Goal: Information Seeking & Learning: Learn about a topic

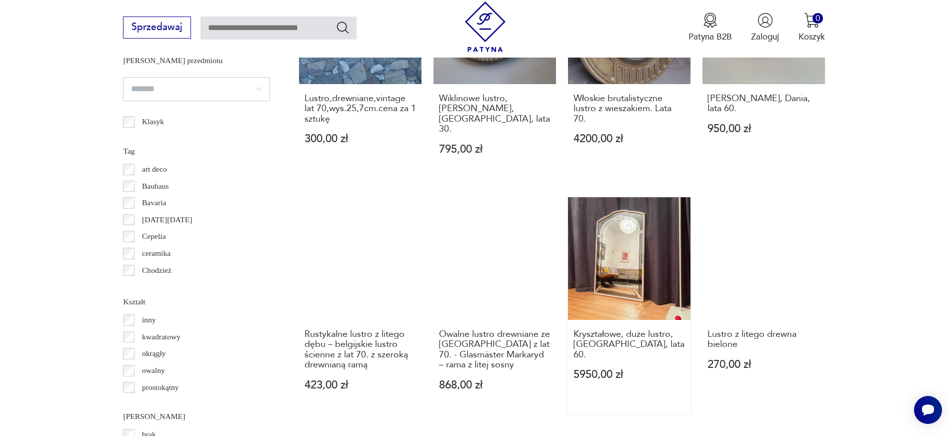
scroll to position [1191, 0]
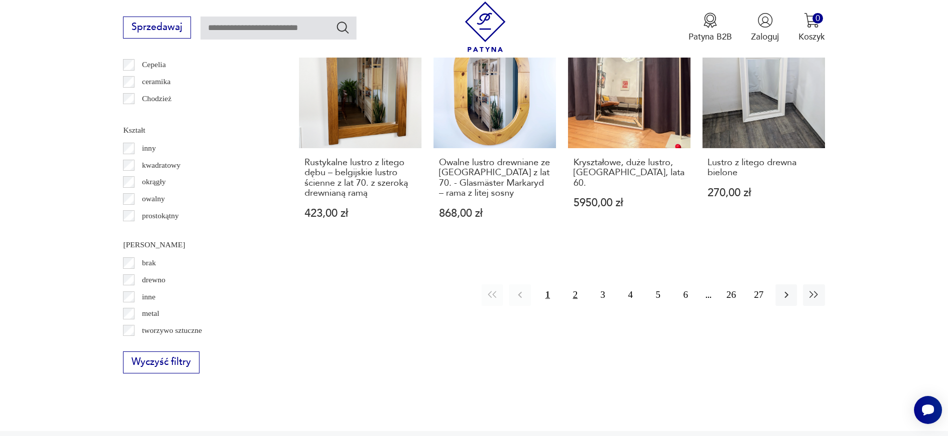
click at [581, 286] on button "2" at bounding box center [576, 295] width 22 height 22
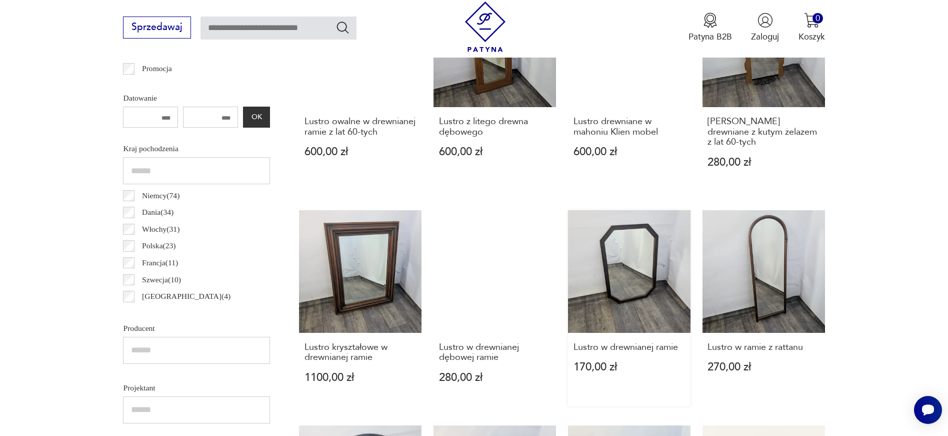
scroll to position [629, 0]
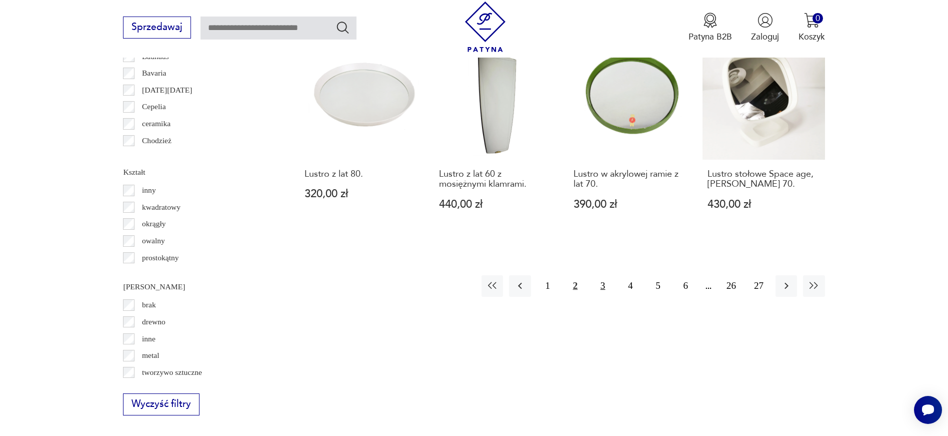
click at [604, 291] on button "3" at bounding box center [603, 286] width 22 height 22
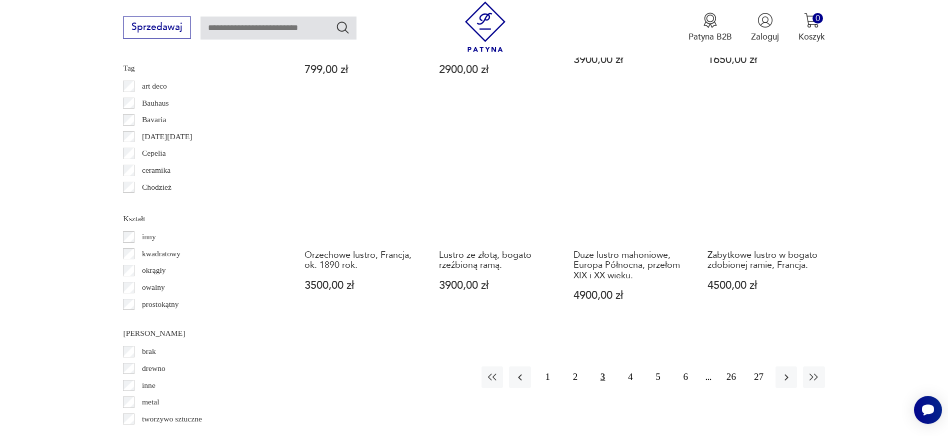
scroll to position [1104, 0]
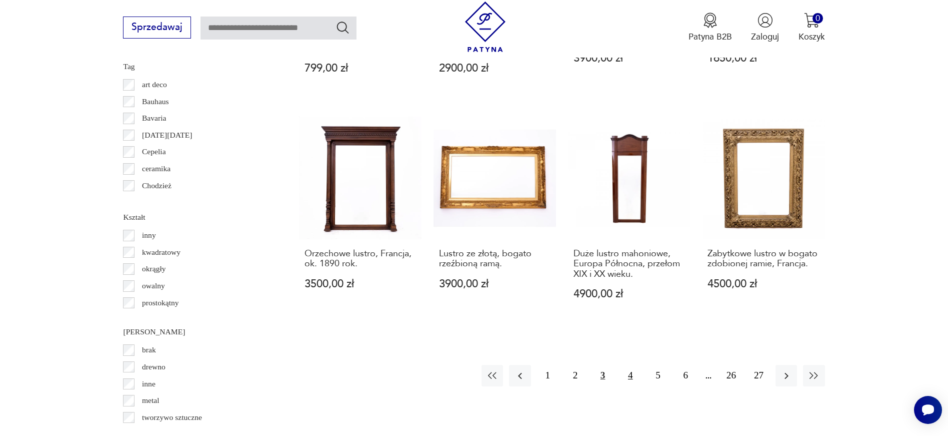
click at [631, 365] on button "4" at bounding box center [631, 376] width 22 height 22
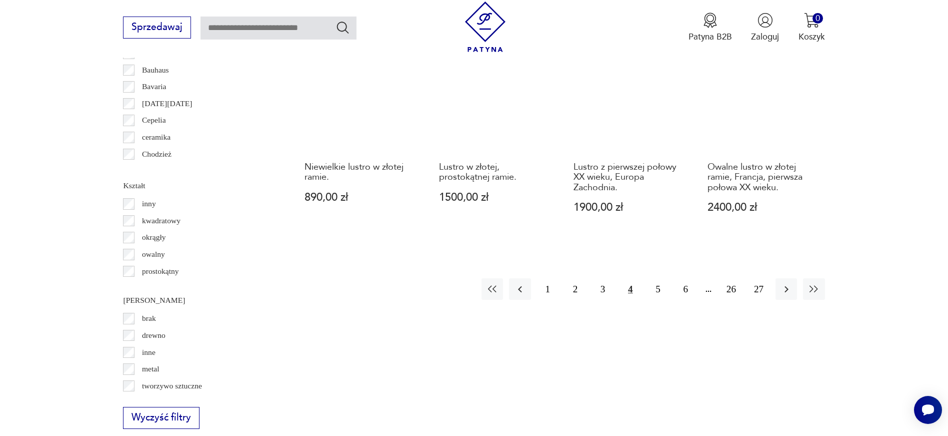
scroll to position [1168, 0]
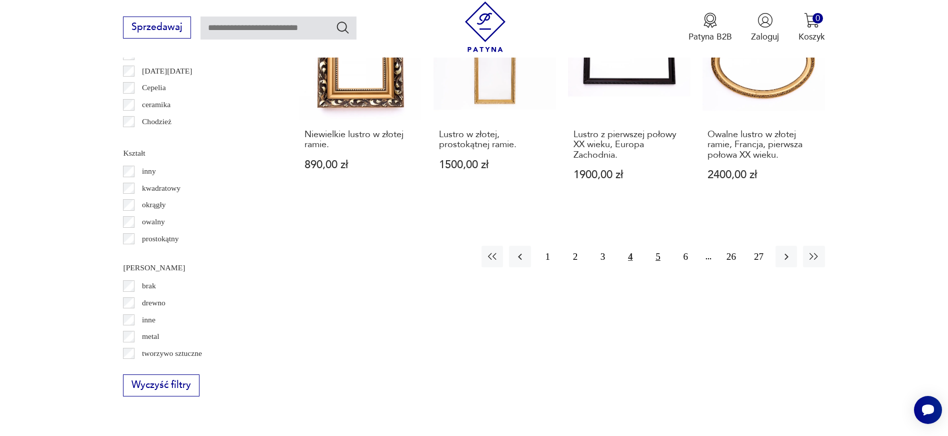
click at [659, 254] on button "5" at bounding box center [658, 257] width 22 height 22
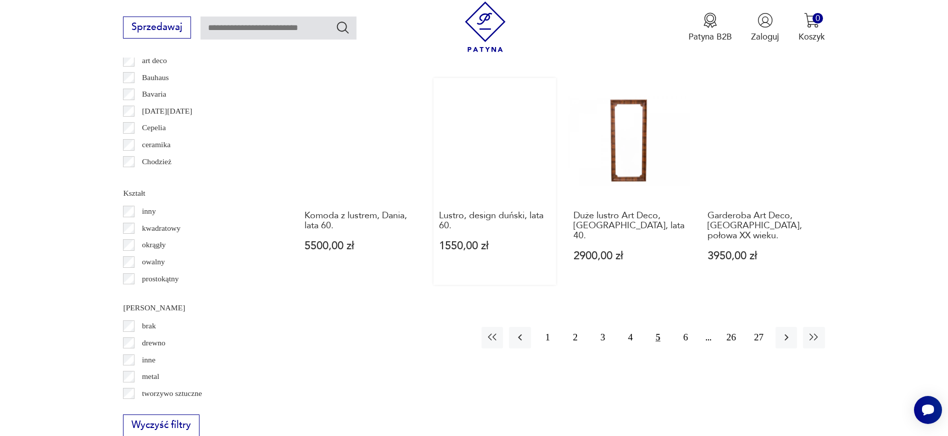
scroll to position [1154, 0]
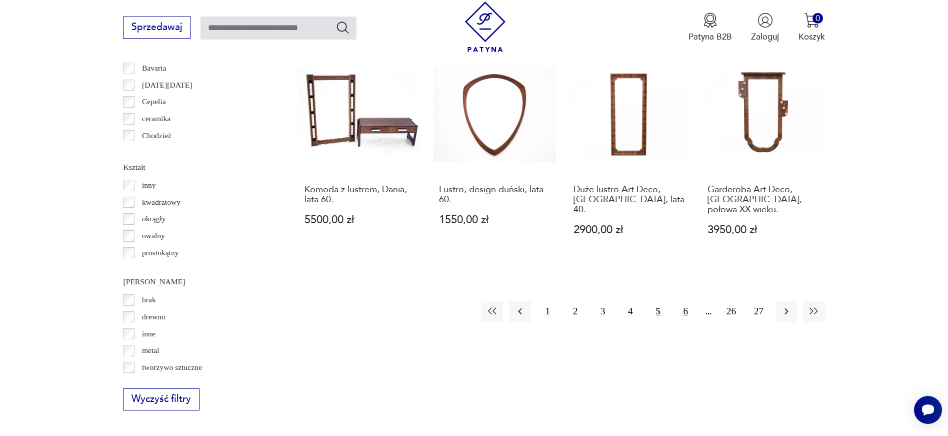
click at [683, 301] on button "6" at bounding box center [686, 312] width 22 height 22
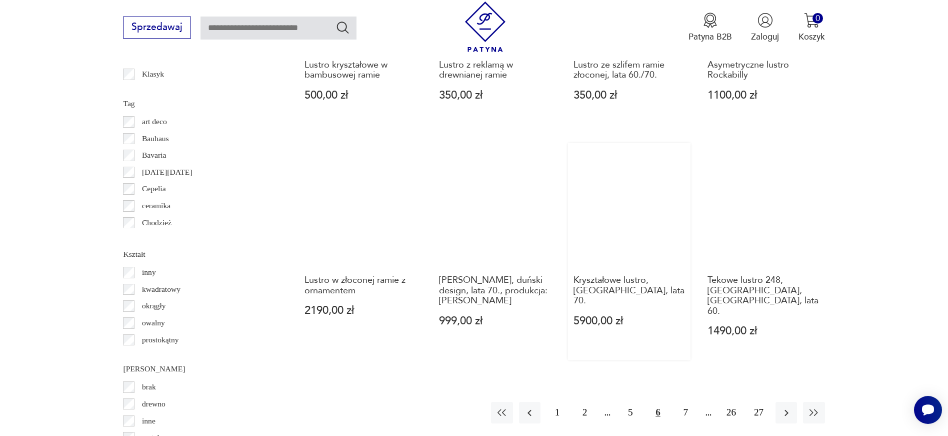
scroll to position [1082, 0]
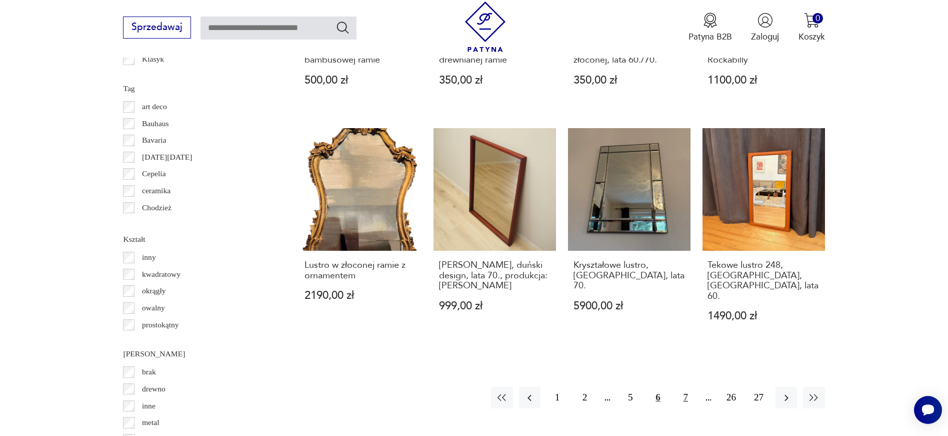
click at [683, 387] on button "7" at bounding box center [686, 398] width 22 height 22
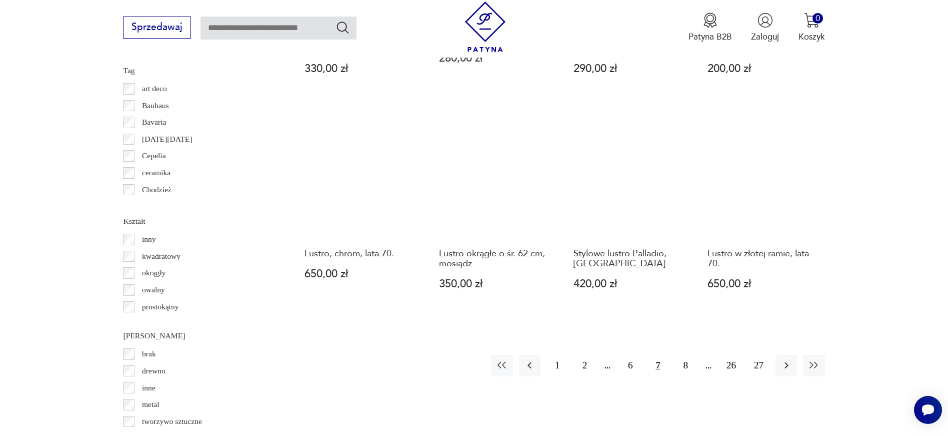
scroll to position [1101, 0]
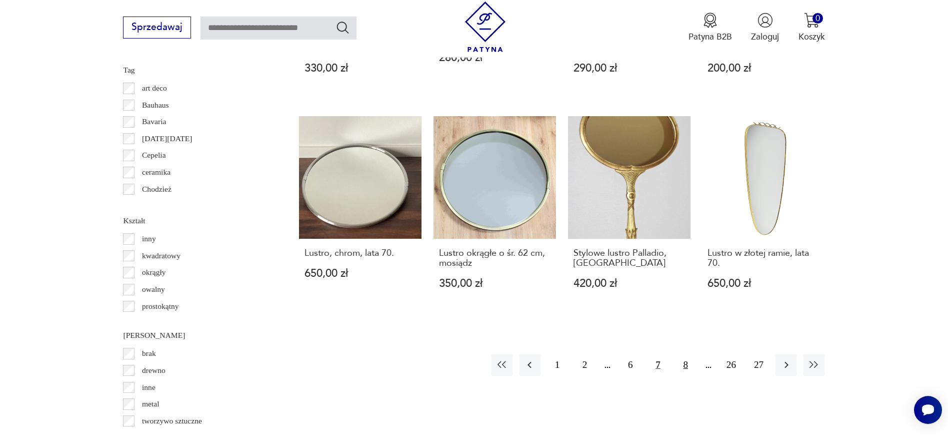
click at [689, 354] on button "8" at bounding box center [686, 365] width 22 height 22
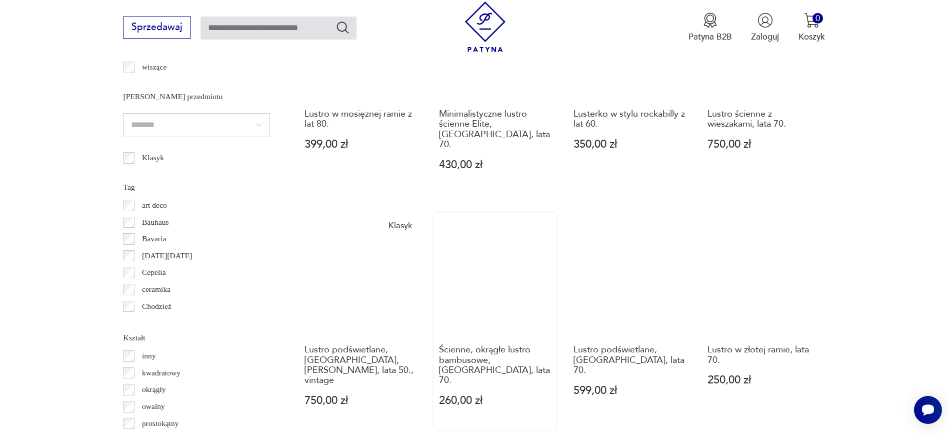
scroll to position [1070, 0]
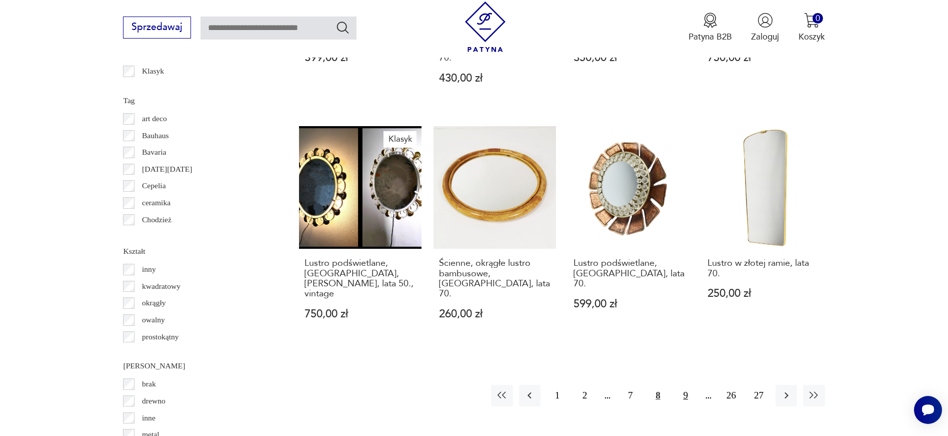
click at [686, 385] on button "9" at bounding box center [686, 396] width 22 height 22
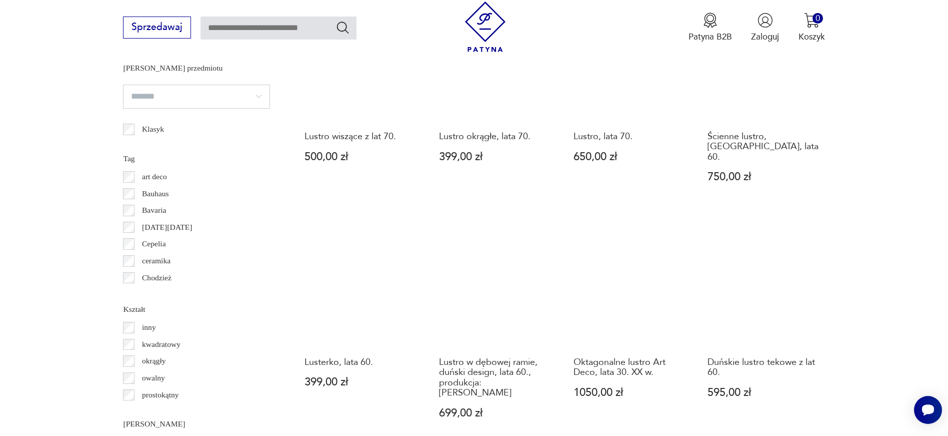
scroll to position [1071, 0]
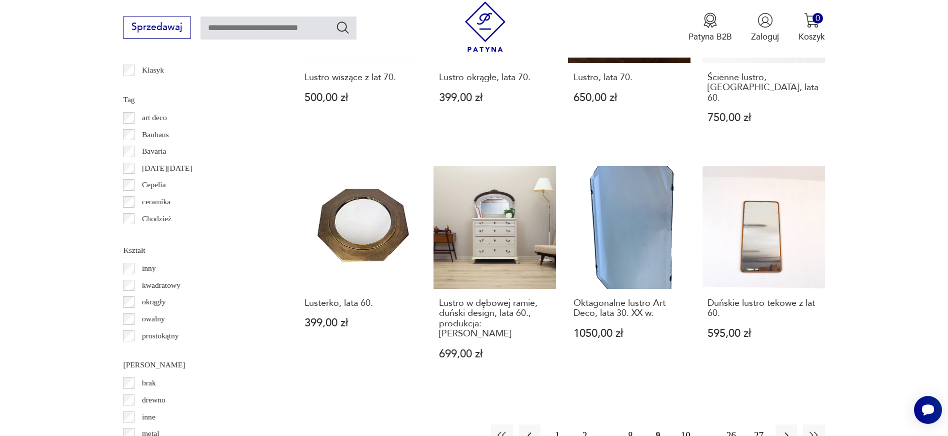
click at [685, 424] on button "10" at bounding box center [686, 435] width 22 height 22
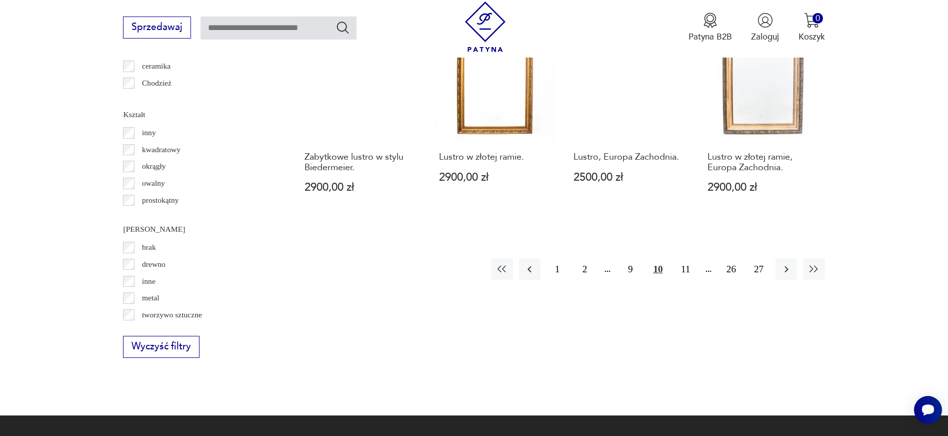
scroll to position [1398, 0]
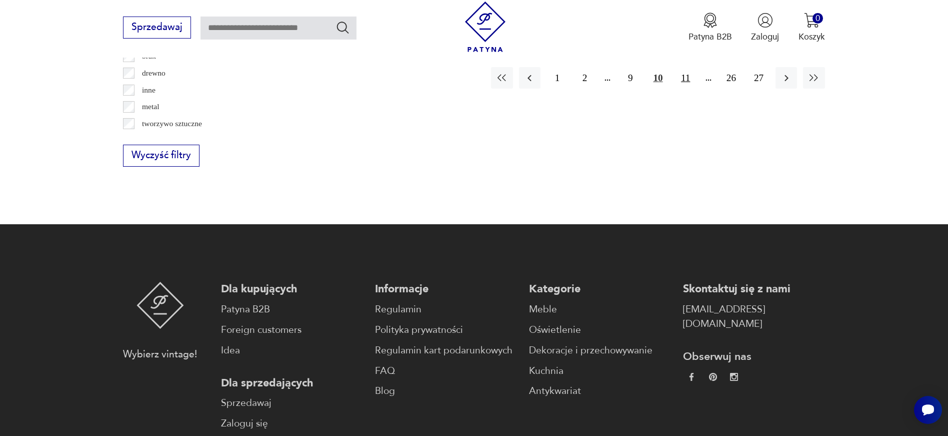
click at [682, 69] on button "11" at bounding box center [686, 78] width 22 height 22
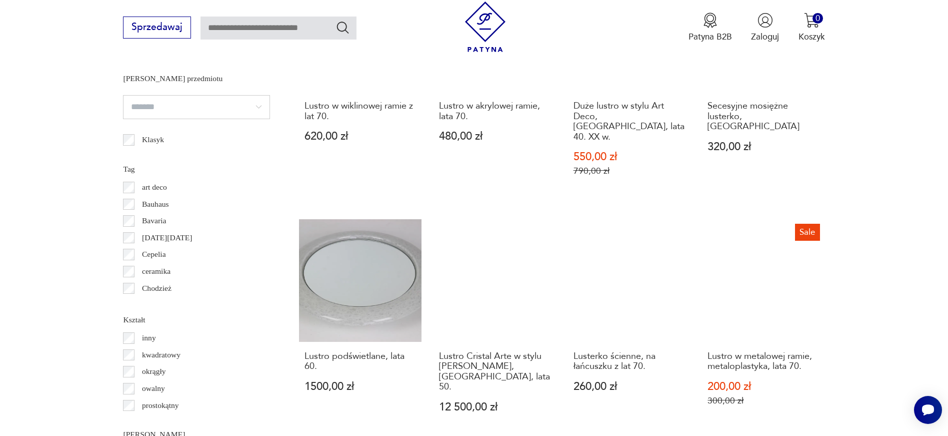
scroll to position [1062, 0]
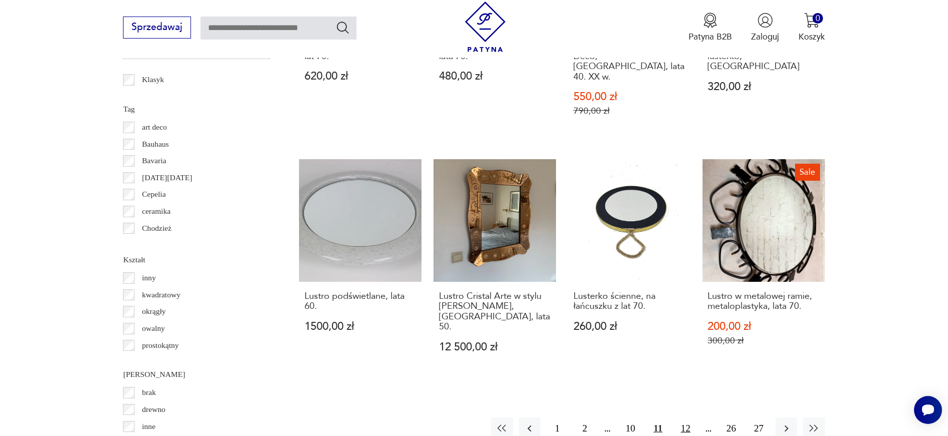
click at [681, 417] on button "12" at bounding box center [686, 428] width 22 height 22
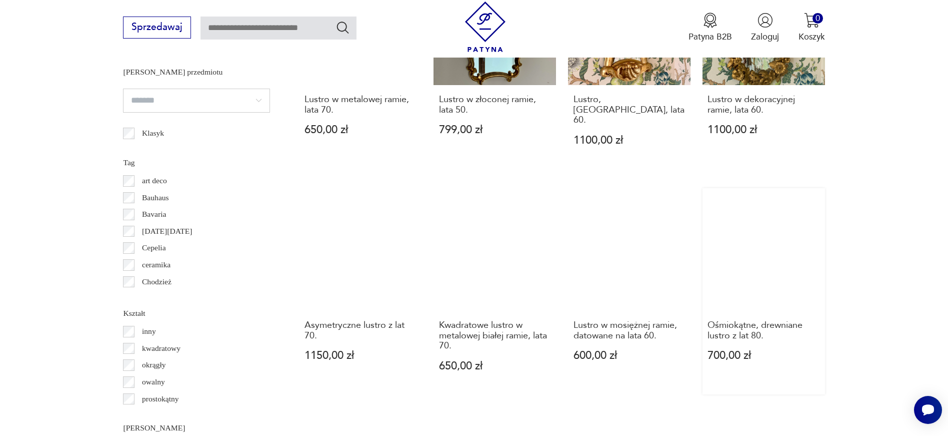
scroll to position [1024, 0]
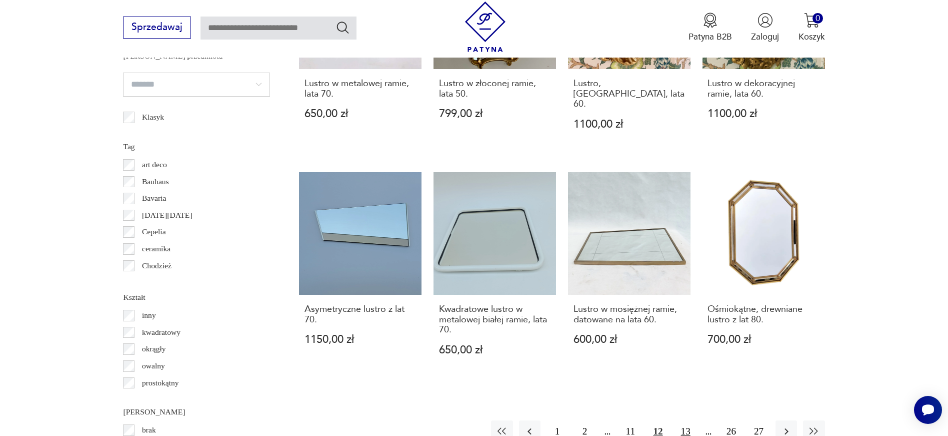
click at [682, 420] on button "13" at bounding box center [686, 431] width 22 height 22
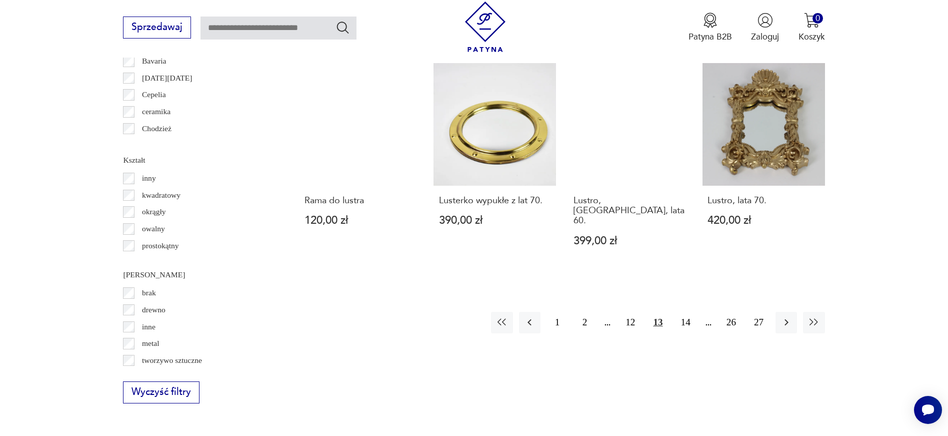
scroll to position [1195, 0]
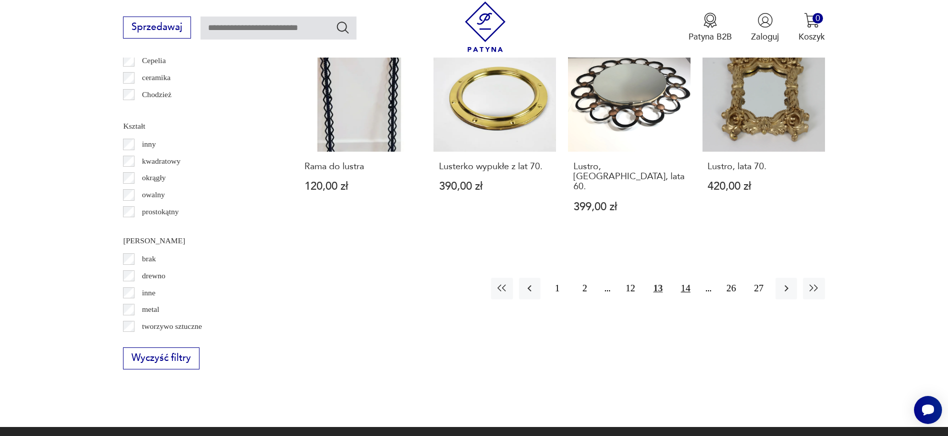
click at [685, 278] on button "14" at bounding box center [686, 289] width 22 height 22
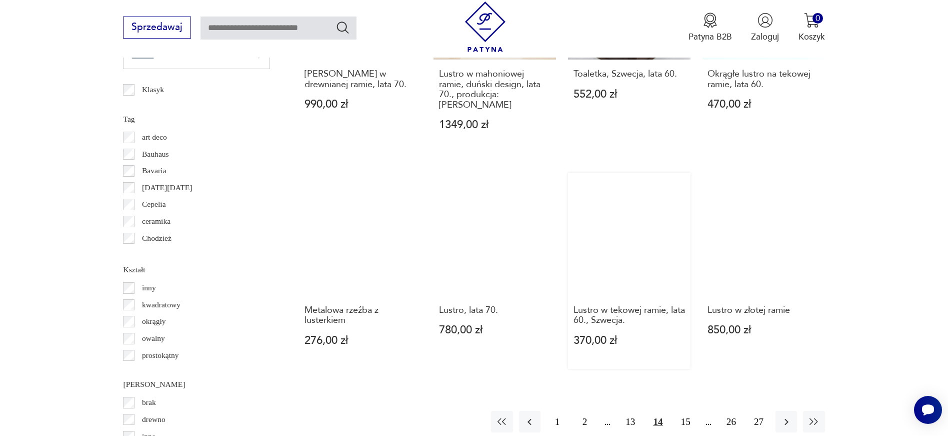
scroll to position [1123, 0]
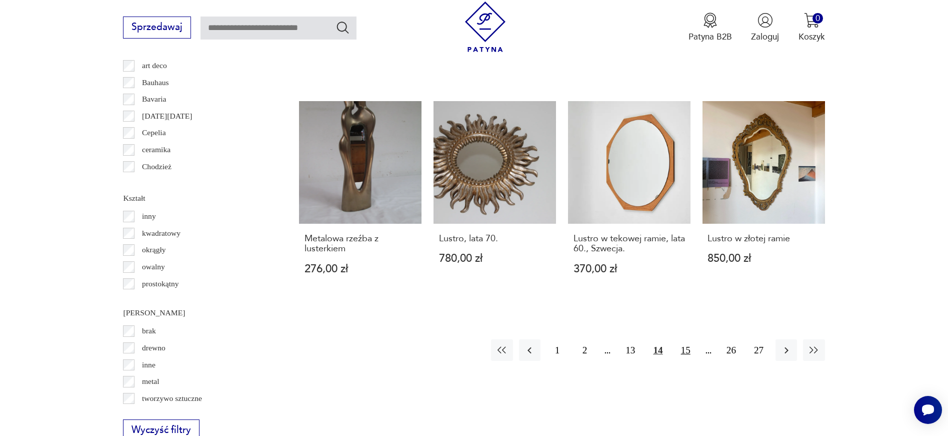
click at [687, 339] on button "15" at bounding box center [686, 350] width 22 height 22
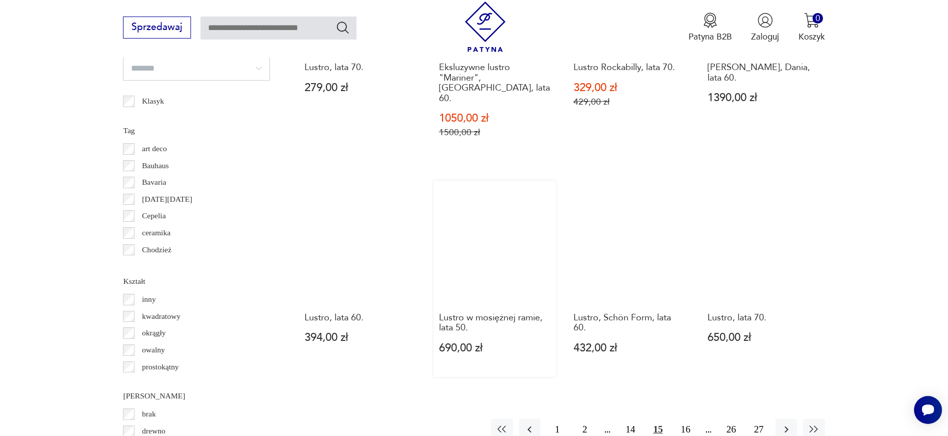
scroll to position [1092, 0]
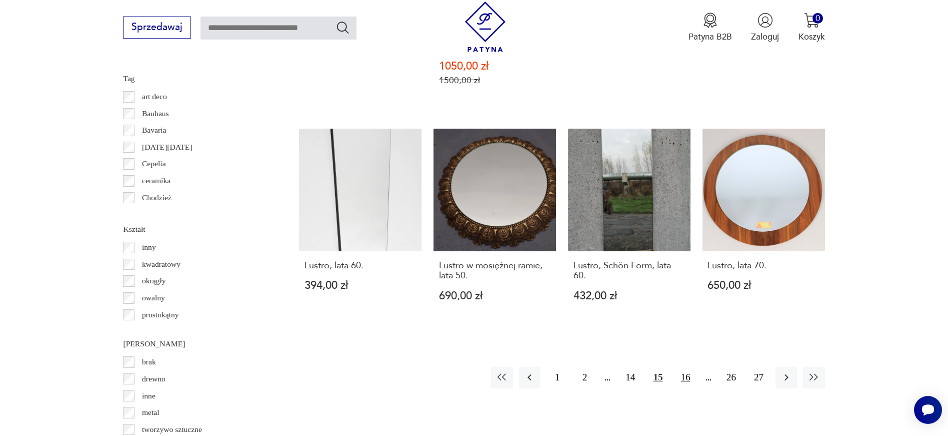
click at [683, 367] on button "16" at bounding box center [686, 378] width 22 height 22
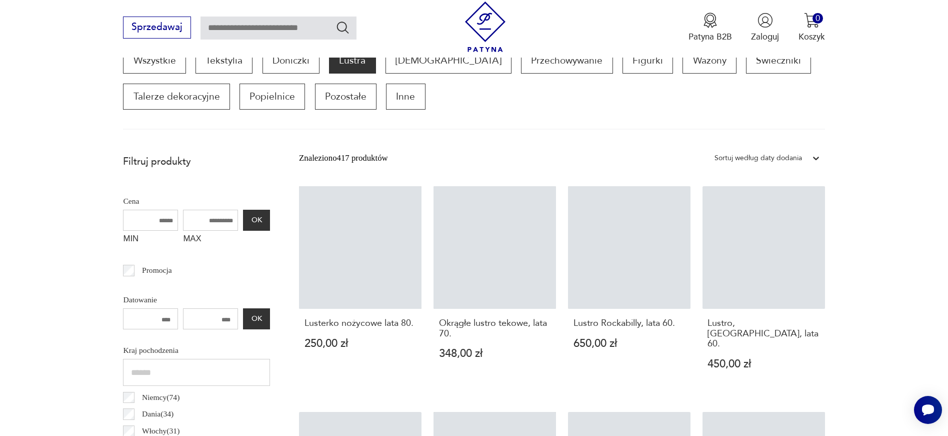
scroll to position [333, 0]
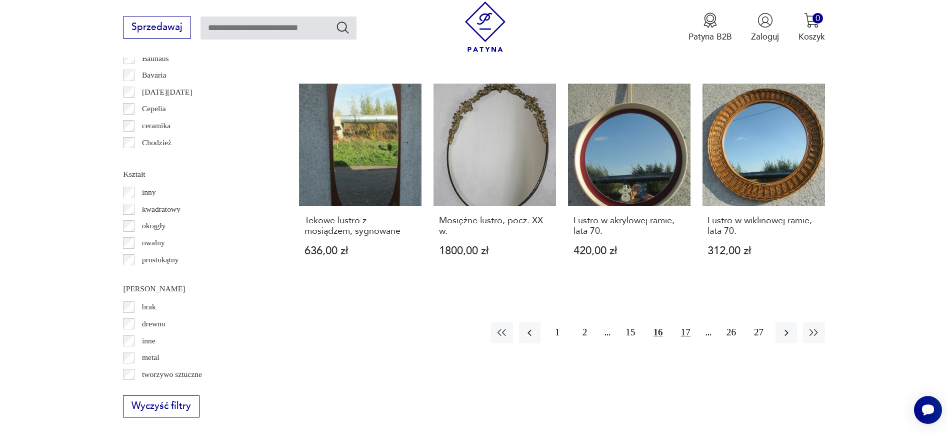
click at [684, 322] on button "17" at bounding box center [686, 333] width 22 height 22
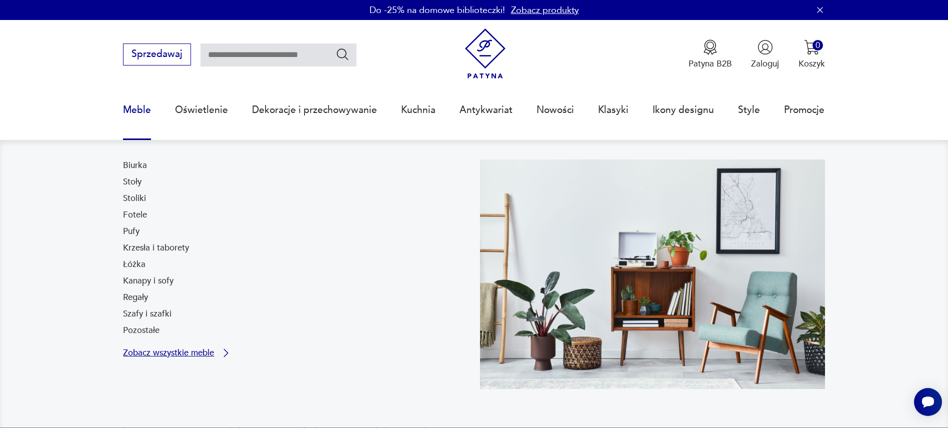
click at [166, 354] on p "Zobacz wszystkie meble" at bounding box center [168, 353] width 91 height 8
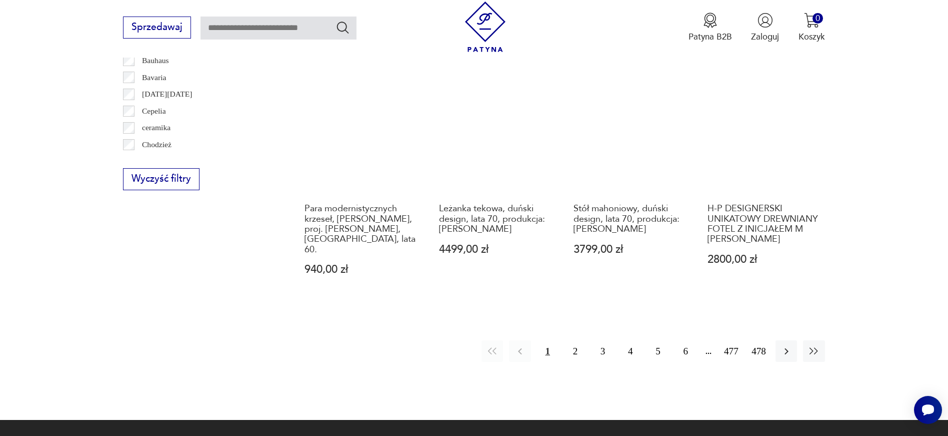
scroll to position [1230, 0]
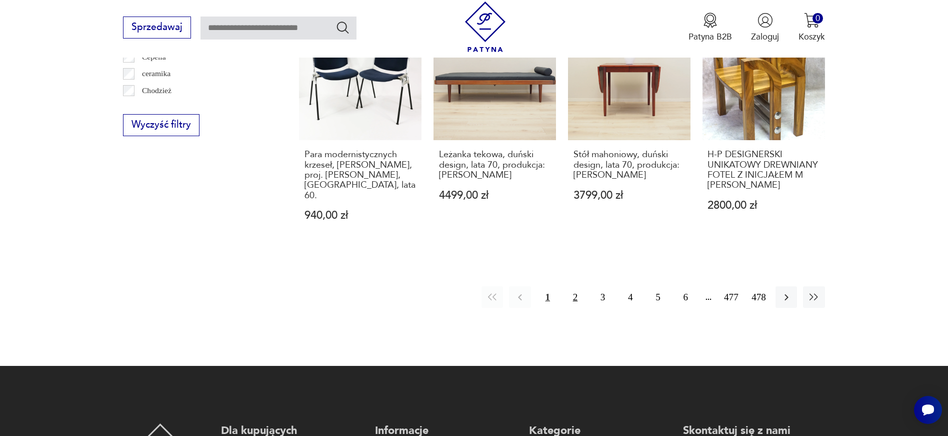
click at [582, 286] on button "2" at bounding box center [576, 297] width 22 height 22
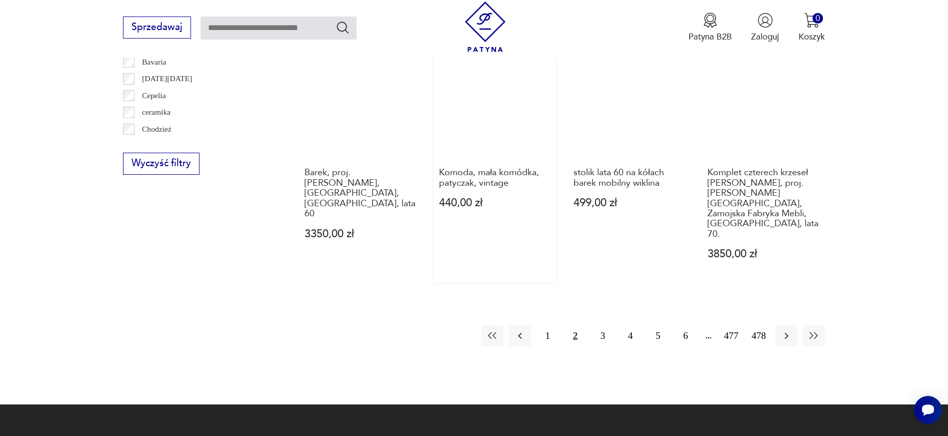
scroll to position [1221, 0]
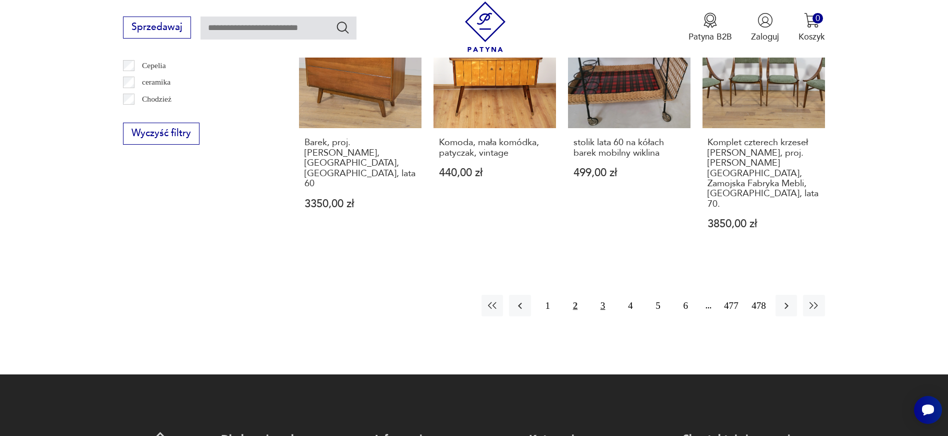
click at [601, 295] on button "3" at bounding box center [603, 306] width 22 height 22
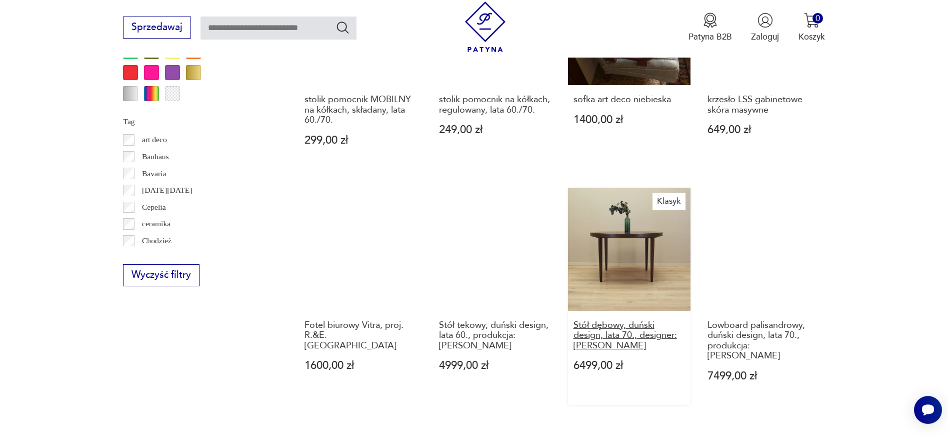
scroll to position [1113, 0]
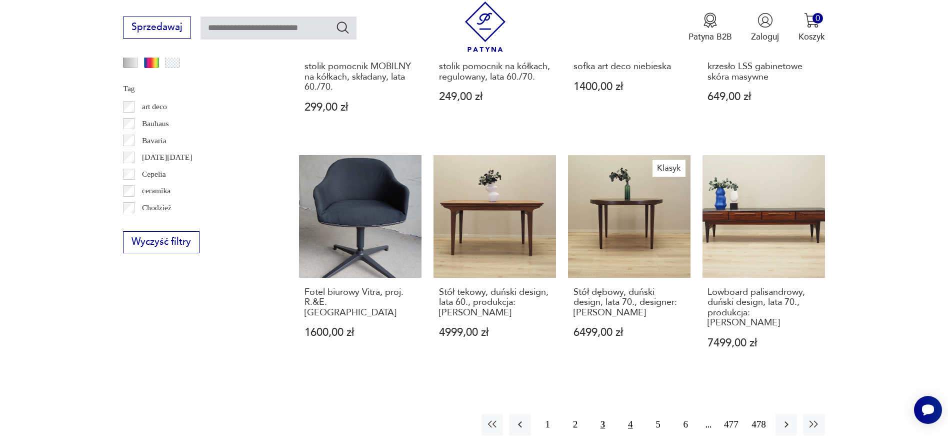
click at [633, 414] on button "4" at bounding box center [631, 425] width 22 height 22
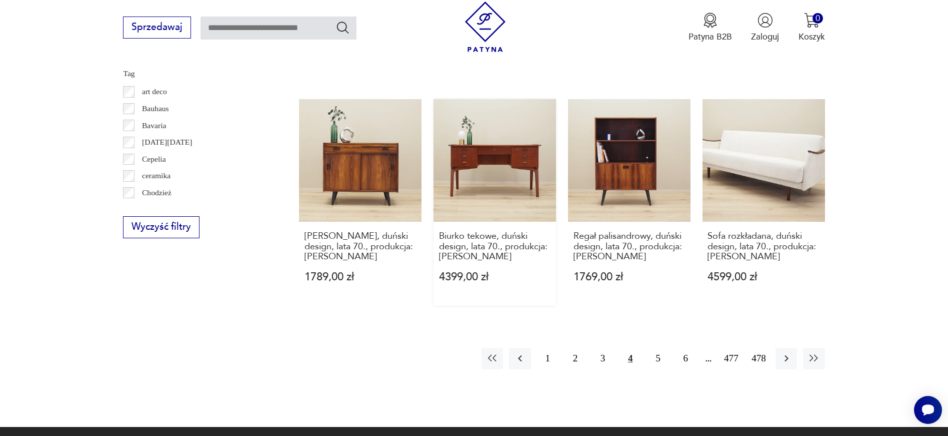
scroll to position [1334, 0]
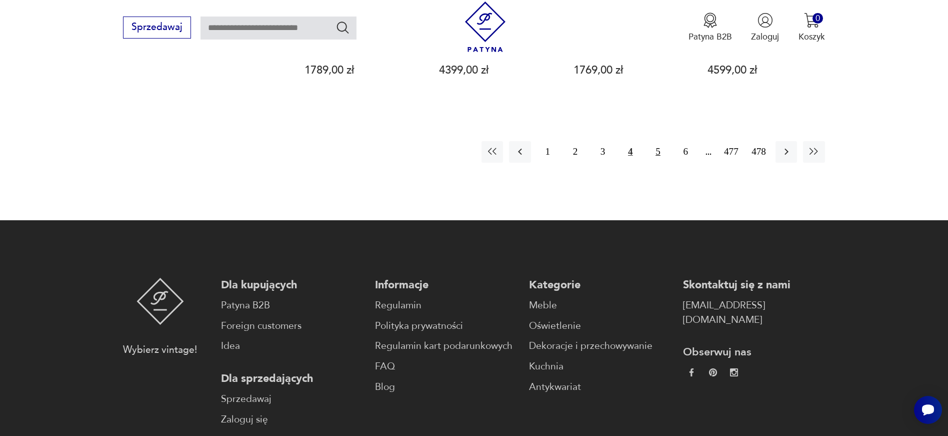
click at [648, 141] on button "5" at bounding box center [658, 152] width 22 height 22
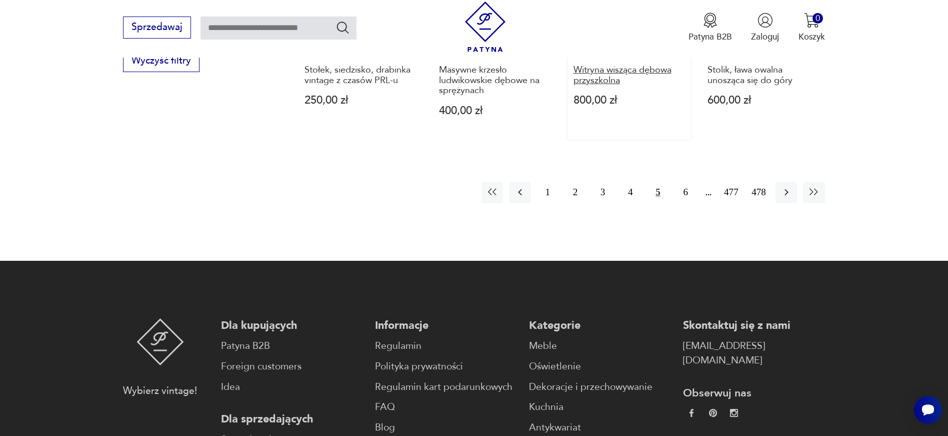
scroll to position [1380, 0]
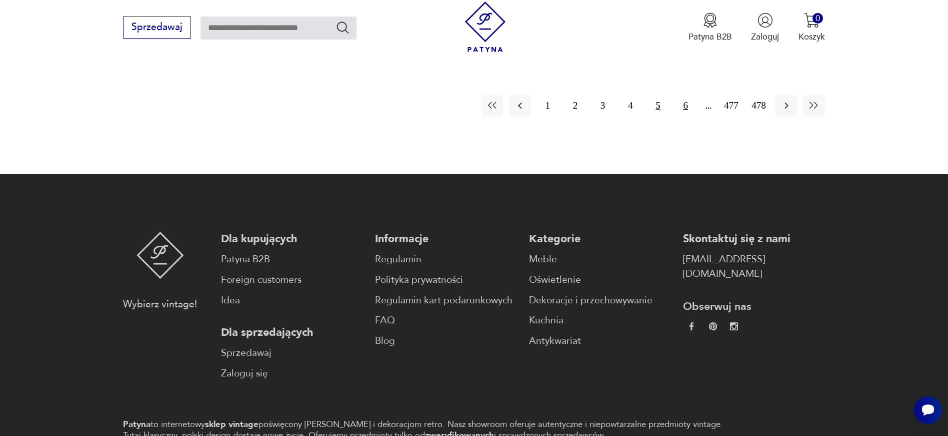
click at [685, 99] on button "6" at bounding box center [686, 106] width 22 height 22
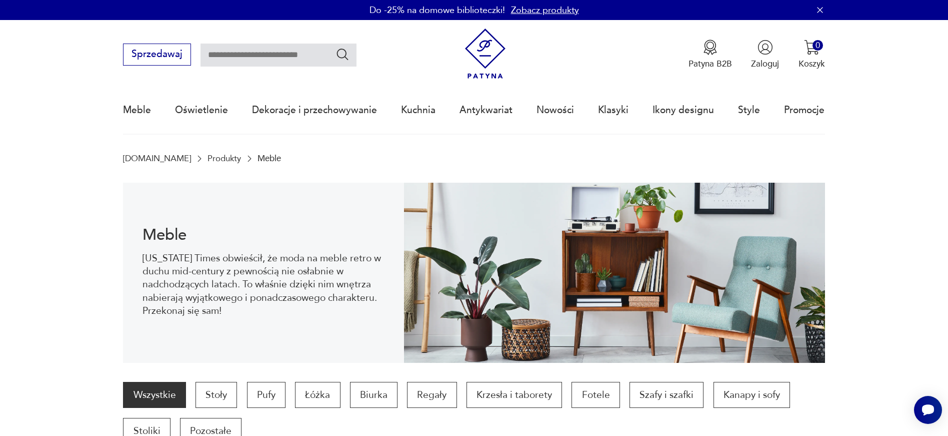
click at [312, 61] on input "text" at bounding box center [279, 55] width 156 height 23
type input "*******"
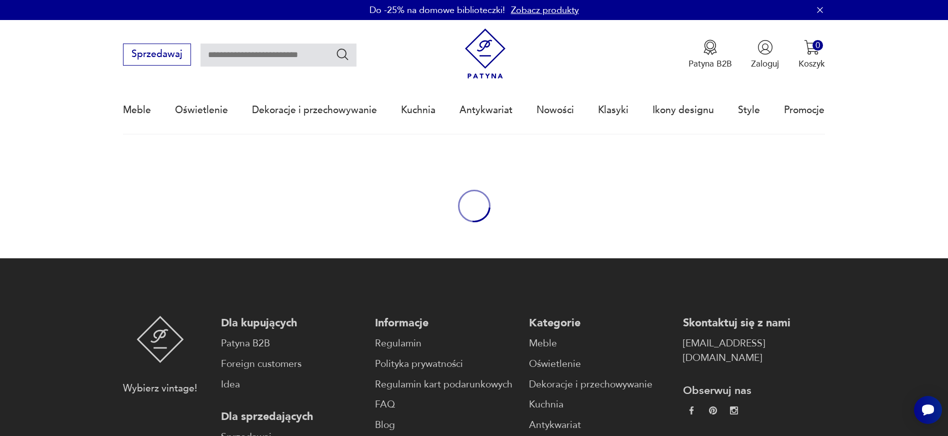
type input "*******"
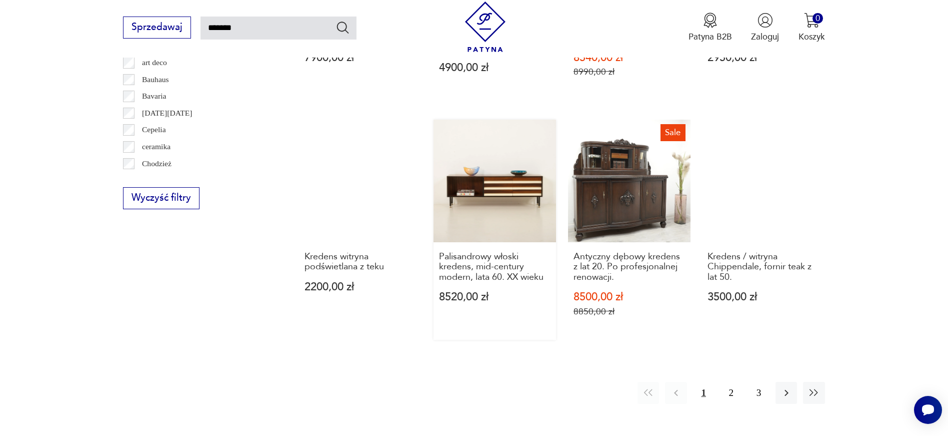
scroll to position [919, 0]
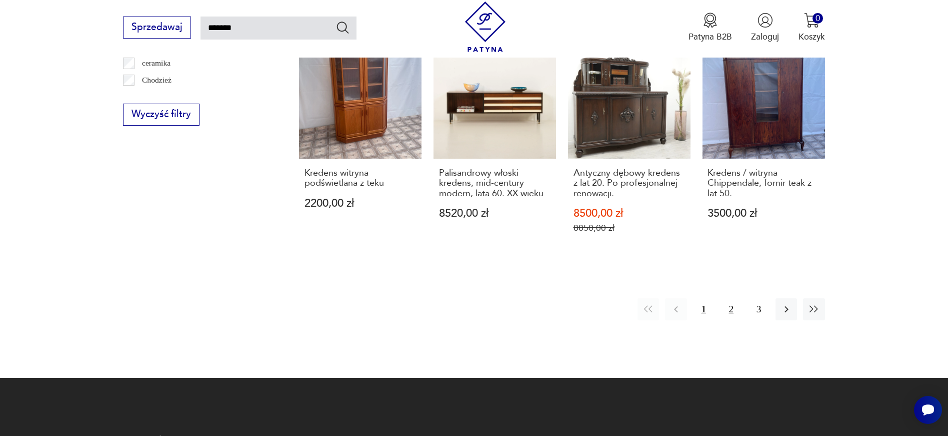
click at [725, 308] on button "2" at bounding box center [732, 309] width 22 height 22
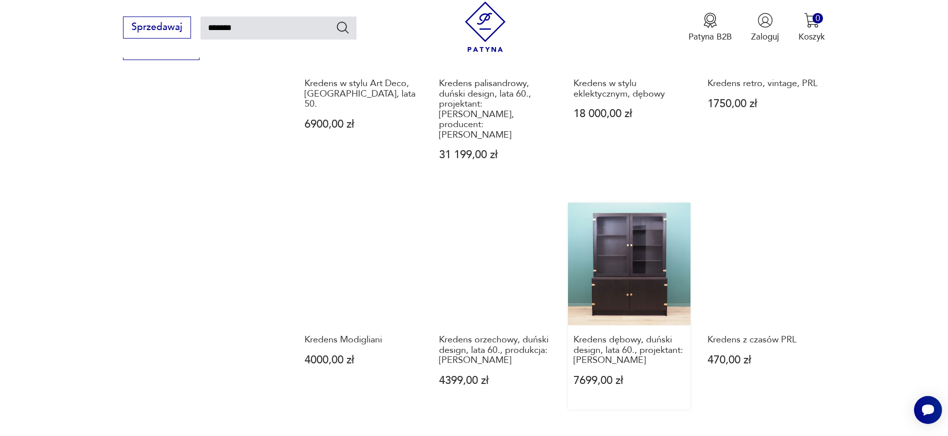
scroll to position [851, 0]
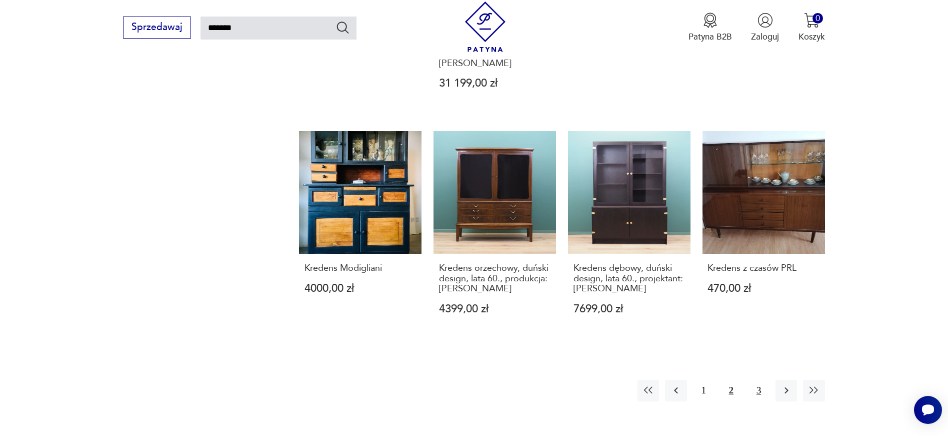
click at [759, 380] on button "3" at bounding box center [759, 391] width 22 height 22
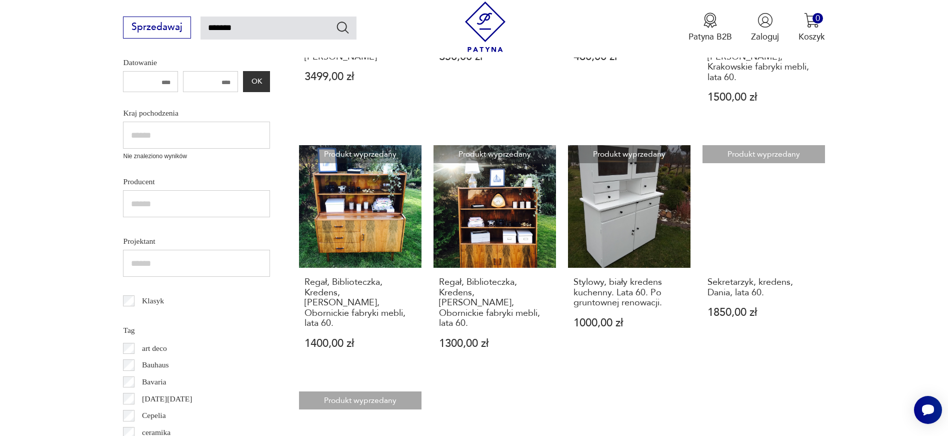
scroll to position [379, 0]
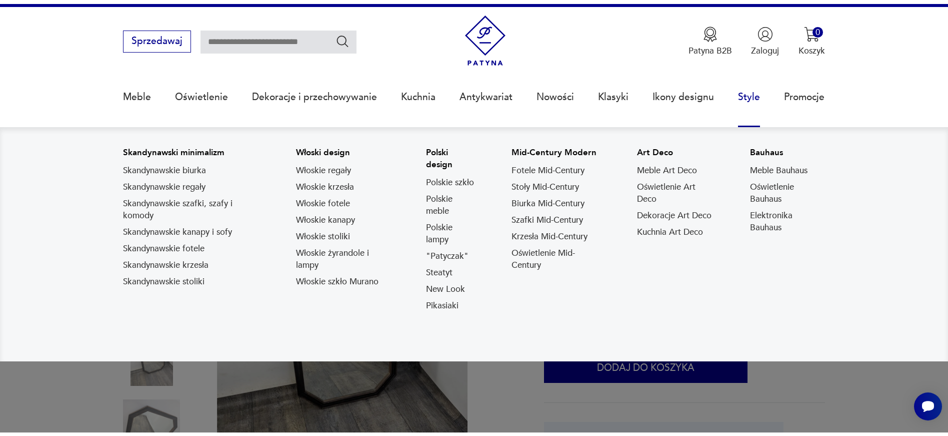
scroll to position [31, 0]
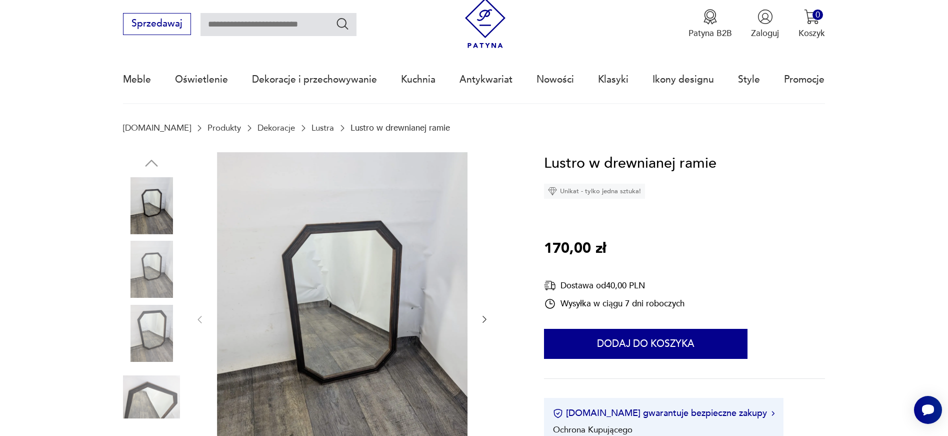
click at [157, 404] on img at bounding box center [151, 396] width 57 height 57
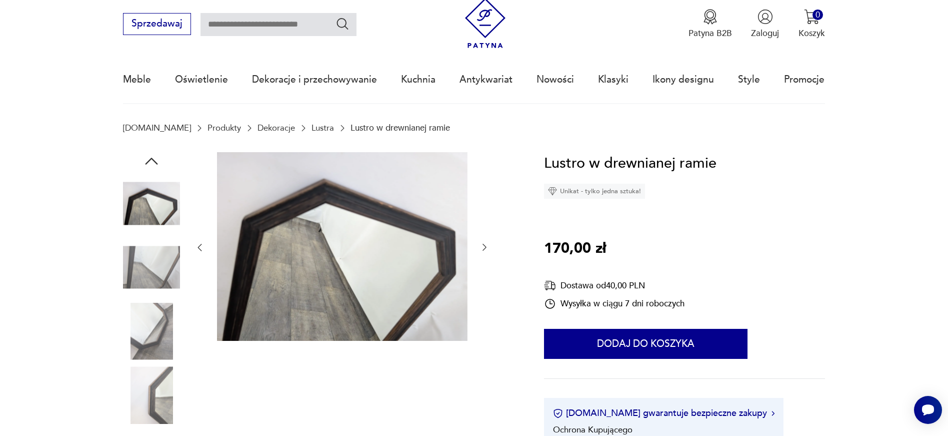
click at [155, 317] on img at bounding box center [151, 331] width 57 height 57
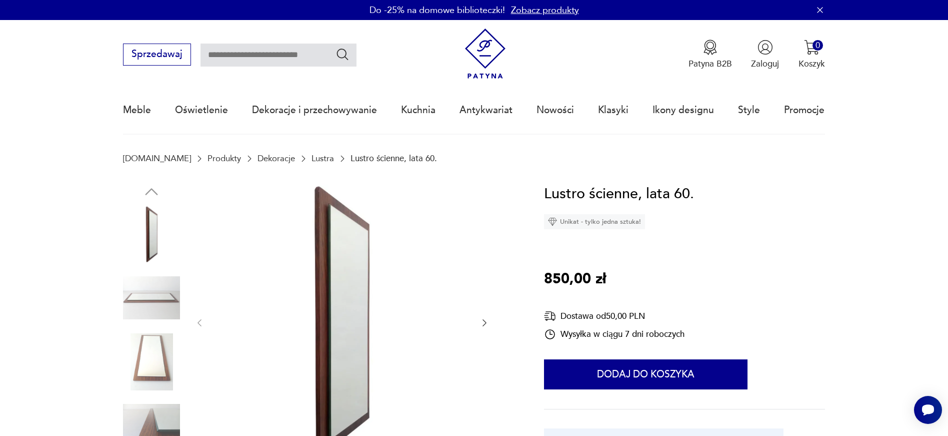
click at [488, 324] on icon "button" at bounding box center [485, 323] width 10 height 10
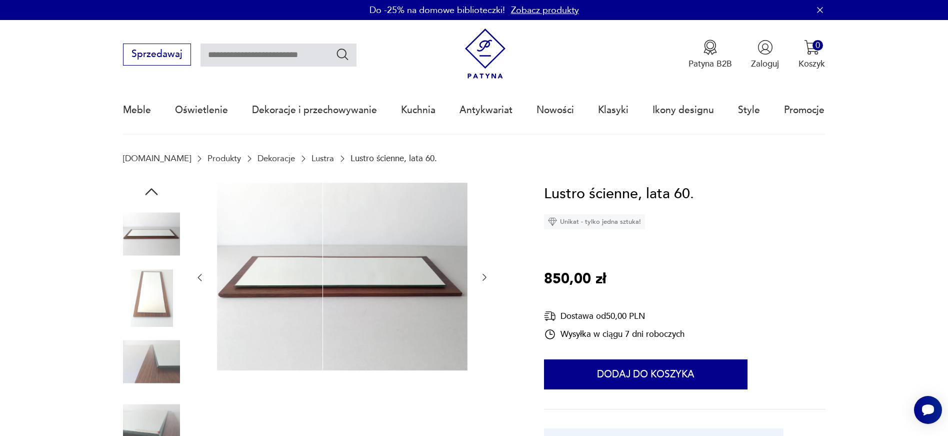
click at [487, 324] on div at bounding box center [342, 278] width 295 height 190
click at [494, 287] on div at bounding box center [319, 331] width 392 height 296
click at [479, 274] on div at bounding box center [342, 278] width 295 height 190
click at [483, 277] on icon "button" at bounding box center [485, 277] width 10 height 10
